Goal: Task Accomplishment & Management: Complete application form

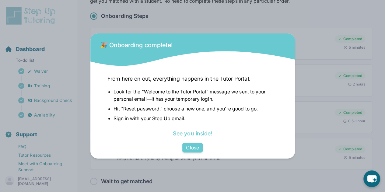
scroll to position [32, 0]
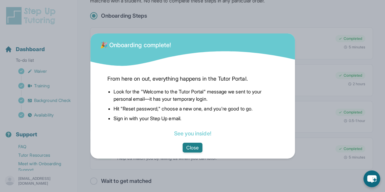
click at [190, 148] on button "Close" at bounding box center [193, 148] width 20 height 10
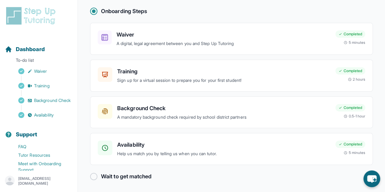
scroll to position [0, 0]
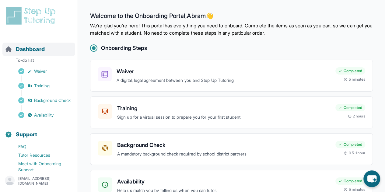
click at [30, 48] on span "Dashboard" at bounding box center [30, 49] width 29 height 9
click at [43, 21] on img at bounding box center [32, 15] width 54 height 19
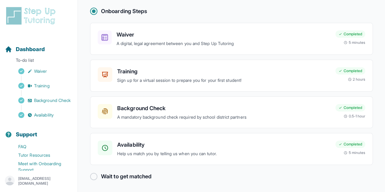
scroll to position [30, 0]
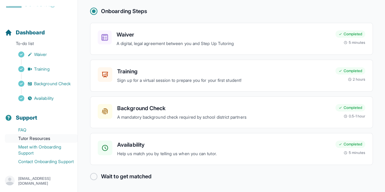
click at [51, 134] on link "Tutor Resources" at bounding box center [41, 138] width 73 height 9
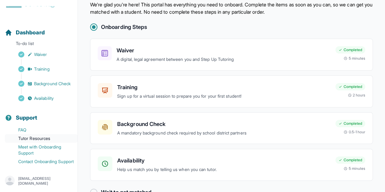
scroll to position [37, 0]
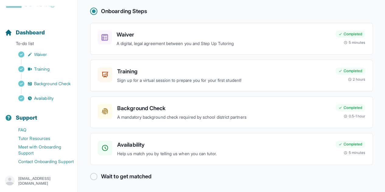
click at [30, 181] on p "[EMAIL_ADDRESS][DOMAIN_NAME]" at bounding box center [45, 181] width 54 height 10
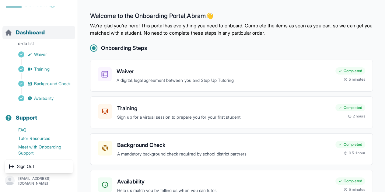
click at [38, 28] on span "Dashboard" at bounding box center [30, 32] width 29 height 9
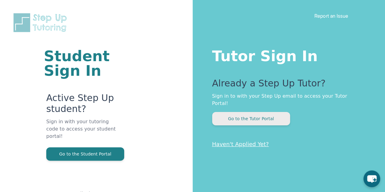
click at [265, 112] on button "Go to the Tutor Portal" at bounding box center [251, 118] width 78 height 13
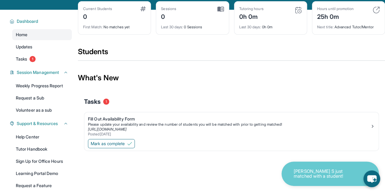
scroll to position [37, 0]
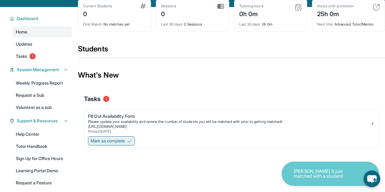
click at [120, 140] on span "Mark as complete" at bounding box center [108, 141] width 34 height 6
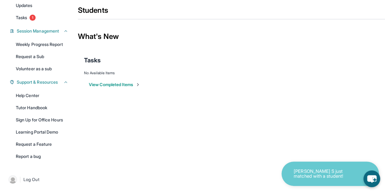
scroll to position [0, 0]
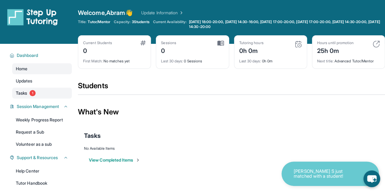
click at [59, 91] on link "Tasks 1" at bounding box center [42, 93] width 60 height 11
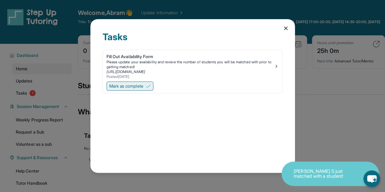
click at [140, 87] on span "Mark as complete" at bounding box center [126, 86] width 34 height 6
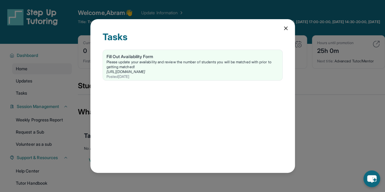
click at [289, 28] on div "Tasks Fill Out Availability Form Please update your availability and review the…" at bounding box center [192, 96] width 205 height 154
click at [290, 31] on div "Tasks Fill Out Availability Form Please update your availability and review the…" at bounding box center [192, 96] width 205 height 154
click at [287, 30] on icon at bounding box center [285, 28] width 3 height 3
